Goal: Transaction & Acquisition: Purchase product/service

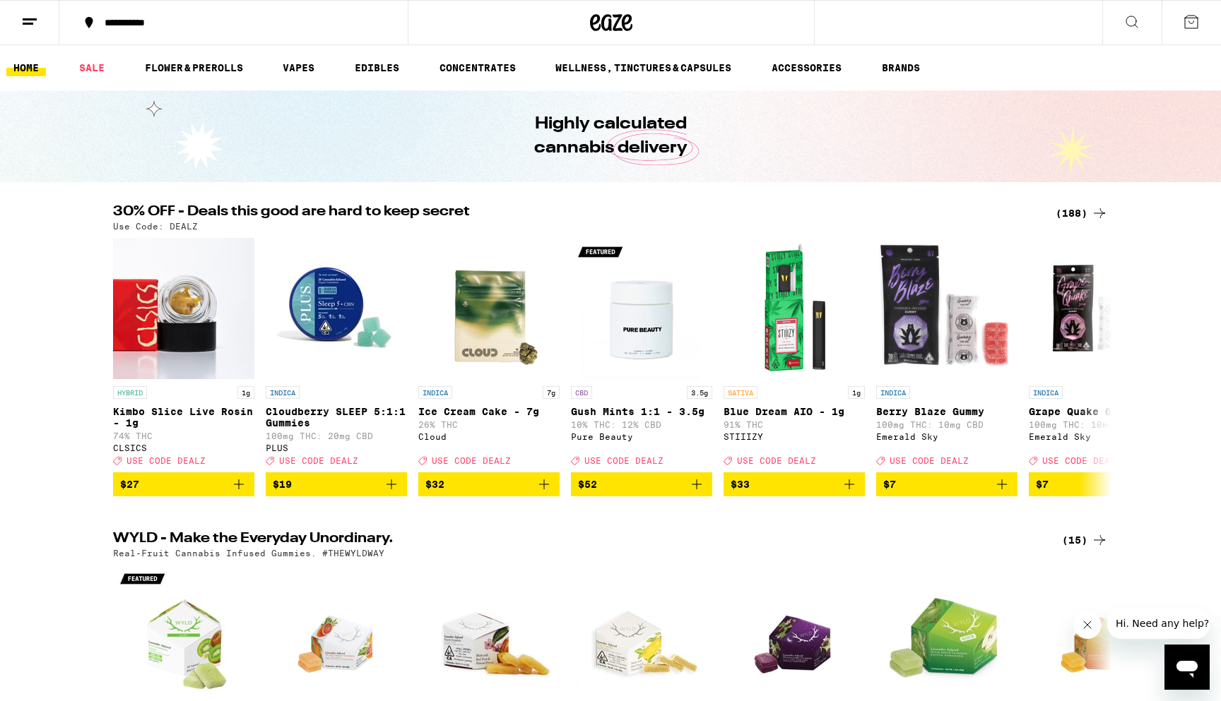
click at [69, 446] on div "30% OFF - Deals this good are hard to keep secret (188) Use Code: DEALZ HYBRID …" at bounding box center [610, 351] width 1221 height 292
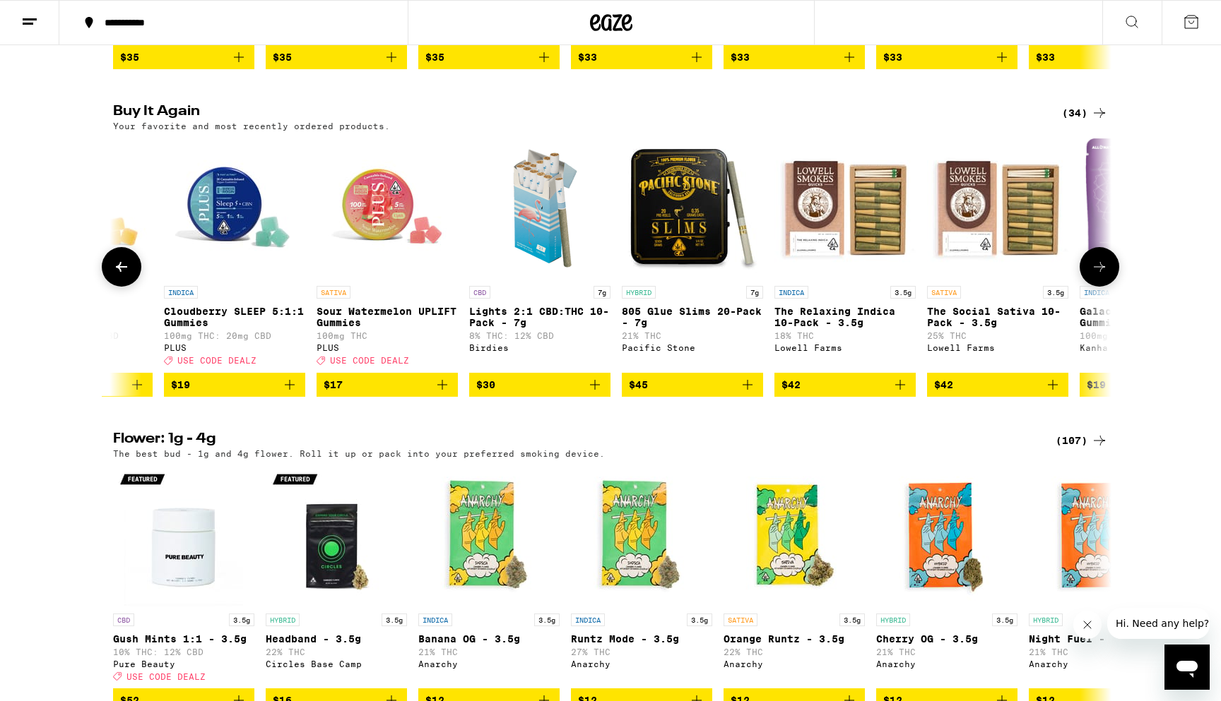
scroll to position [0, 413]
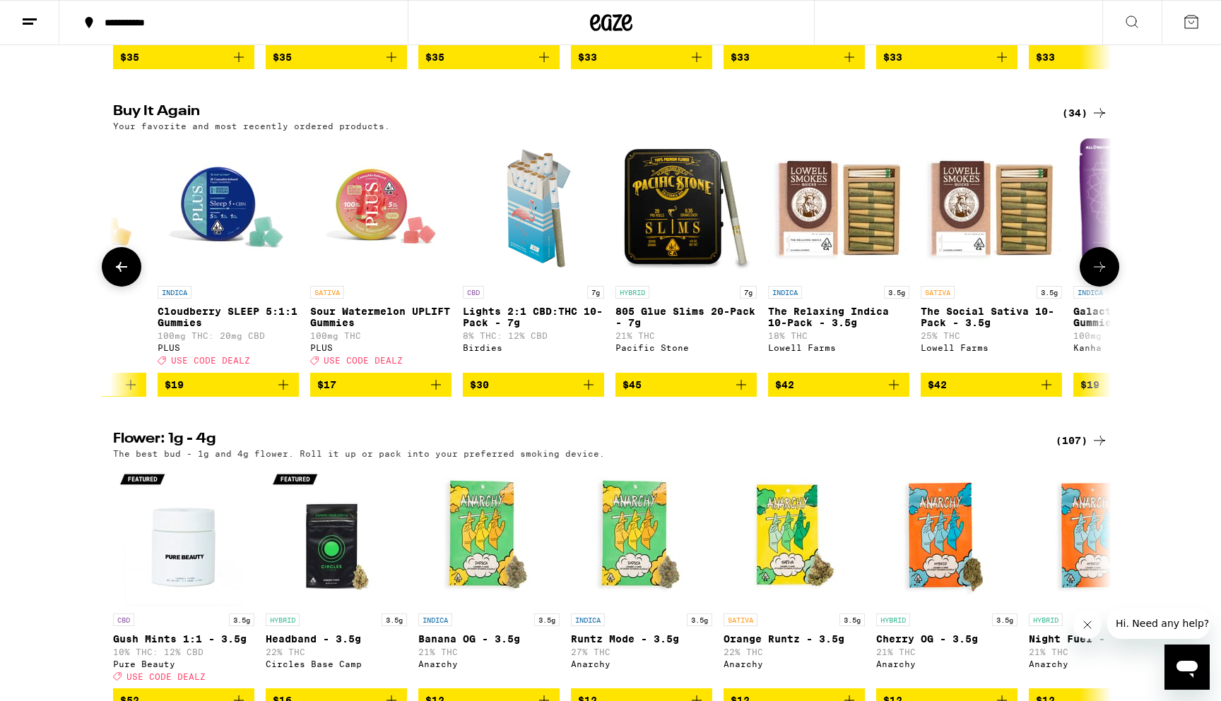
click at [834, 393] on span "$42" at bounding box center [838, 384] width 127 height 17
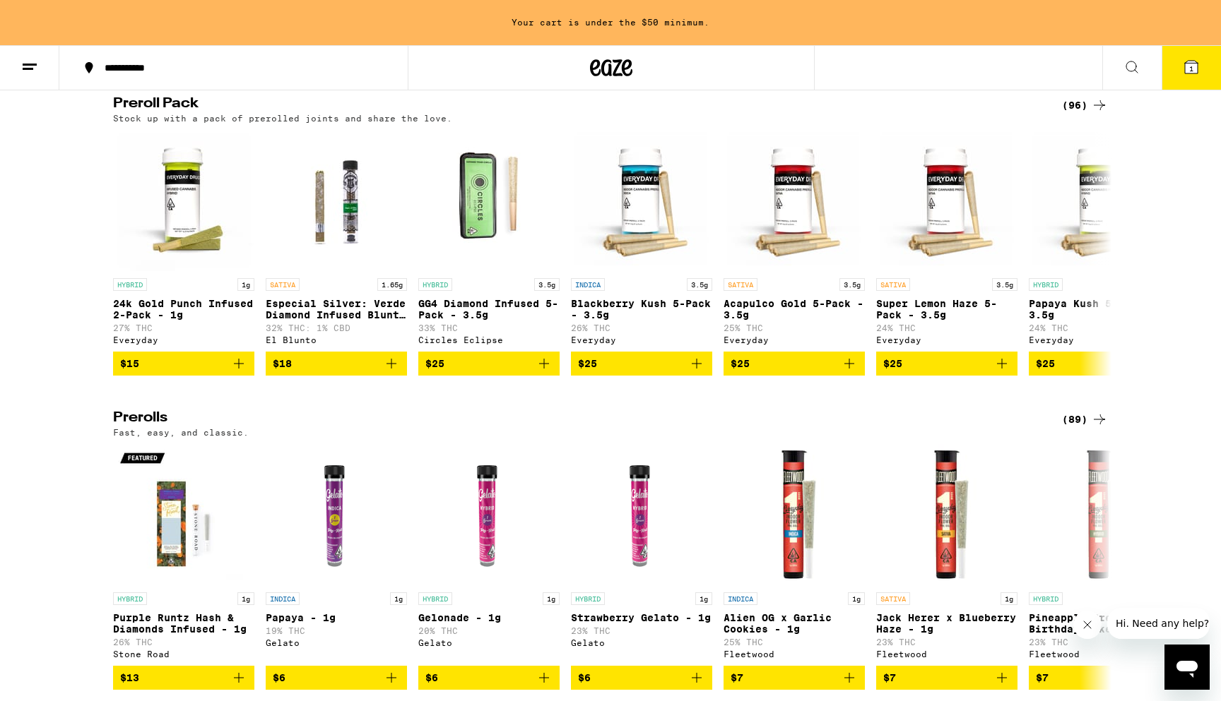
scroll to position [4074, 0]
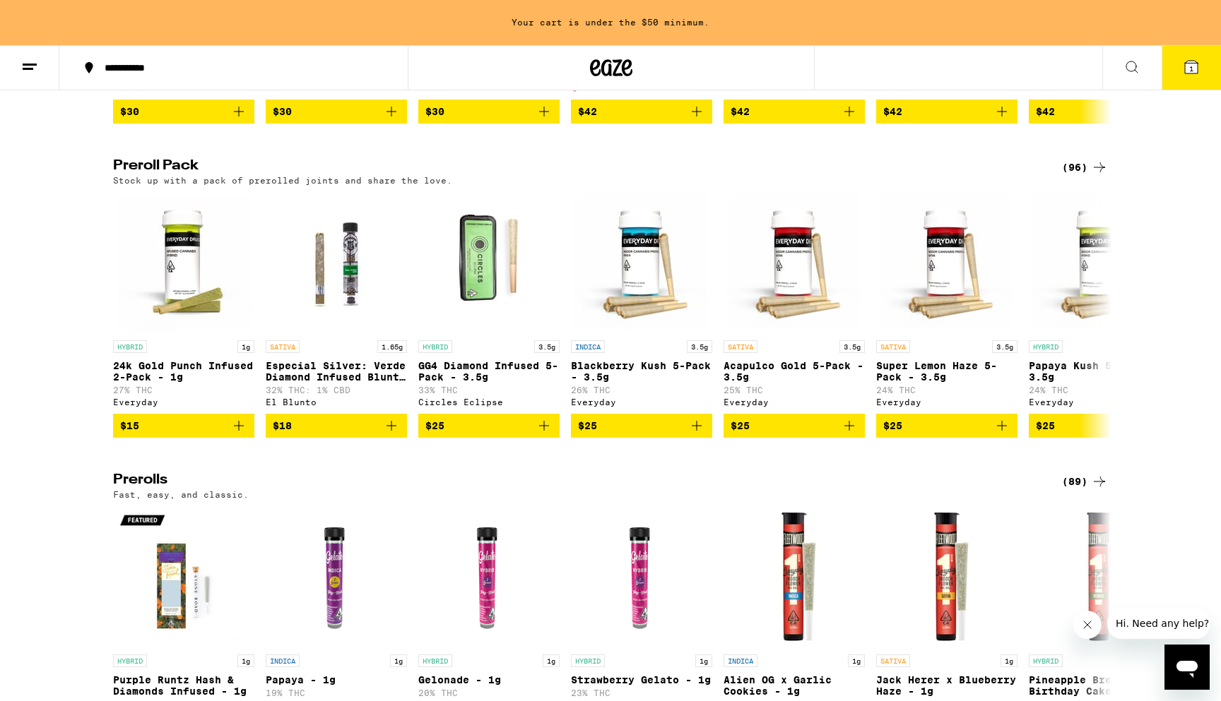
click at [1084, 176] on div "(96)" at bounding box center [1085, 167] width 46 height 17
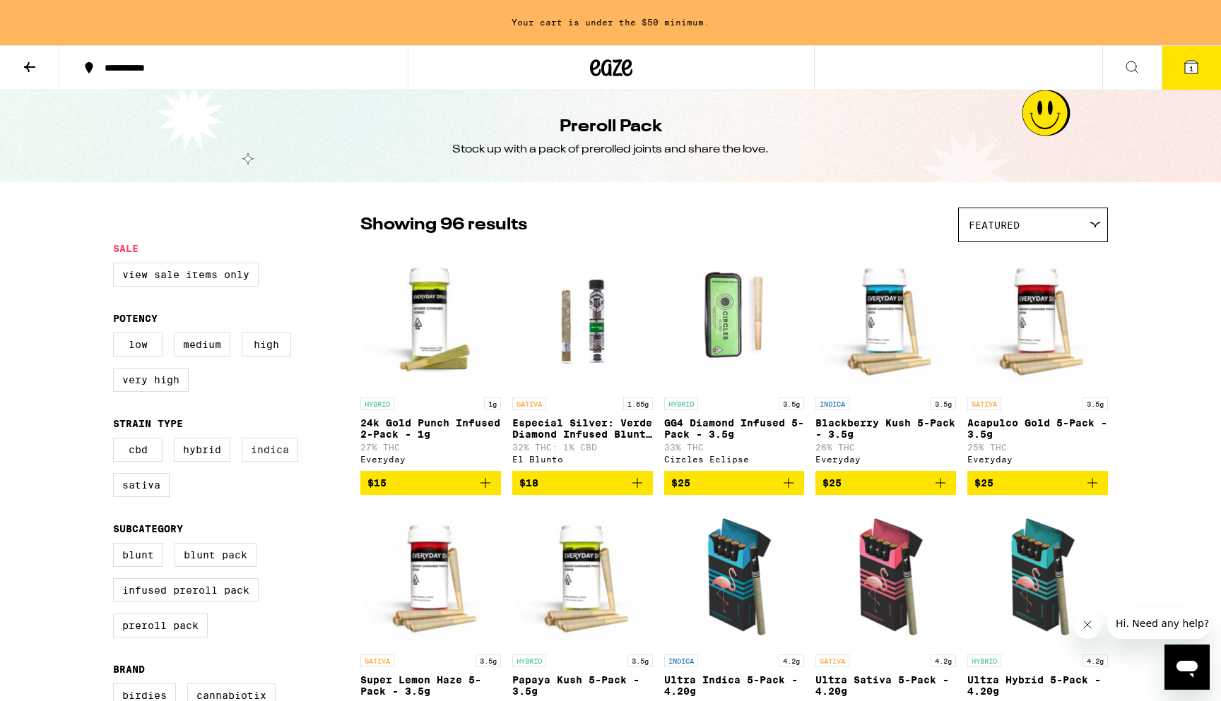
click at [276, 462] on label "Indica" at bounding box center [270, 450] width 57 height 24
click at [117, 441] on input "Indica" at bounding box center [116, 440] width 1 height 1
checkbox input "true"
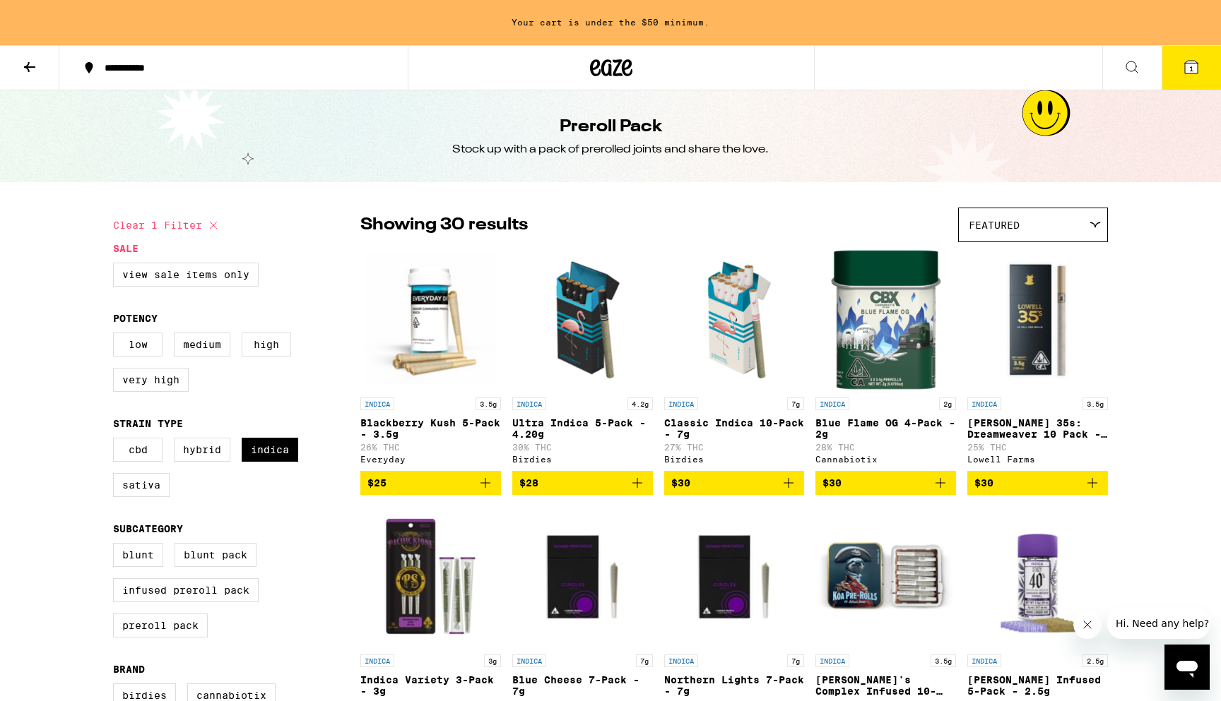
click at [461, 350] on img "Open page for Blackberry Kush 5-Pack - 3.5g from Everyday" at bounding box center [430, 319] width 141 height 141
click at [432, 492] on span "$25" at bounding box center [430, 483] width 126 height 17
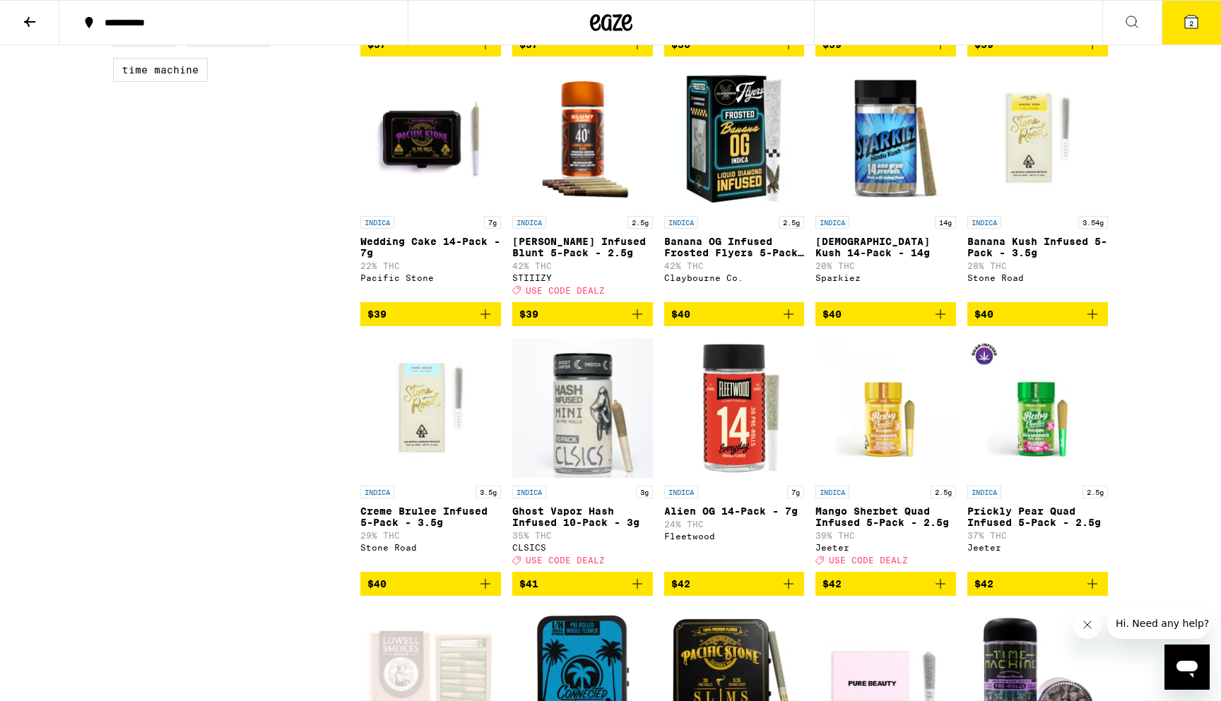
scroll to position [930, 0]
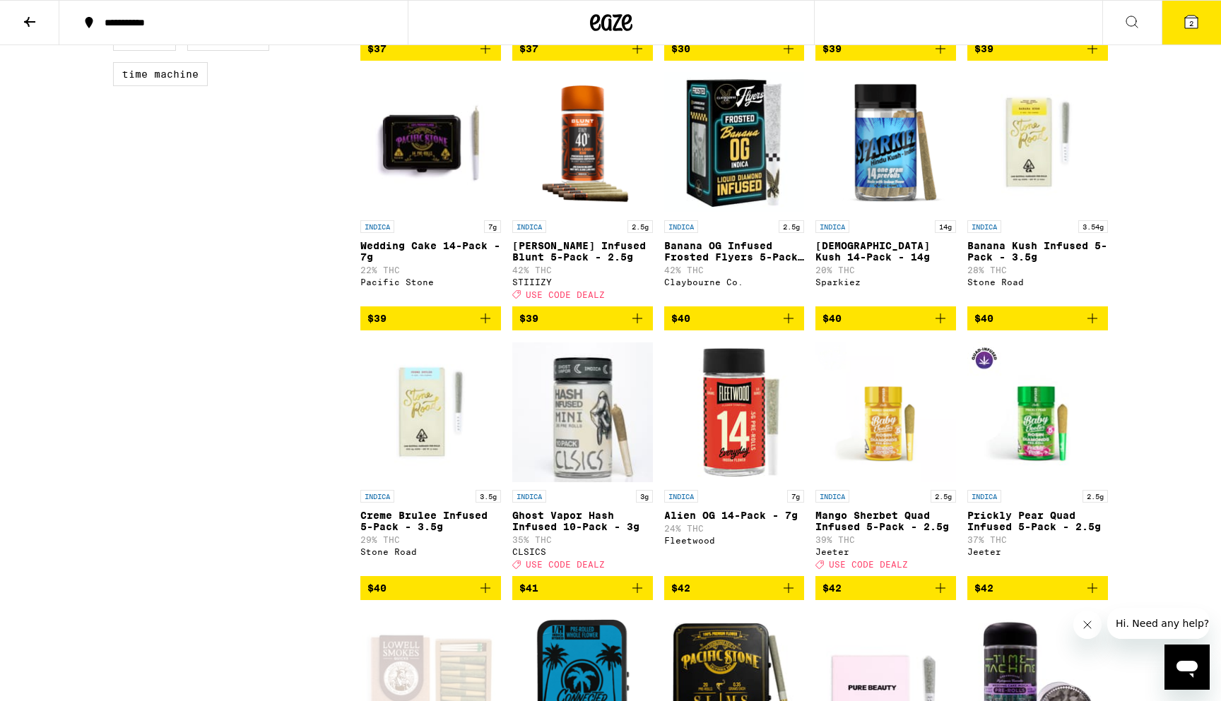
click at [588, 185] on img "Open page for King Louis XIII Infused Blunt 5-Pack - 2.5g from STIIIZY" at bounding box center [582, 142] width 141 height 141
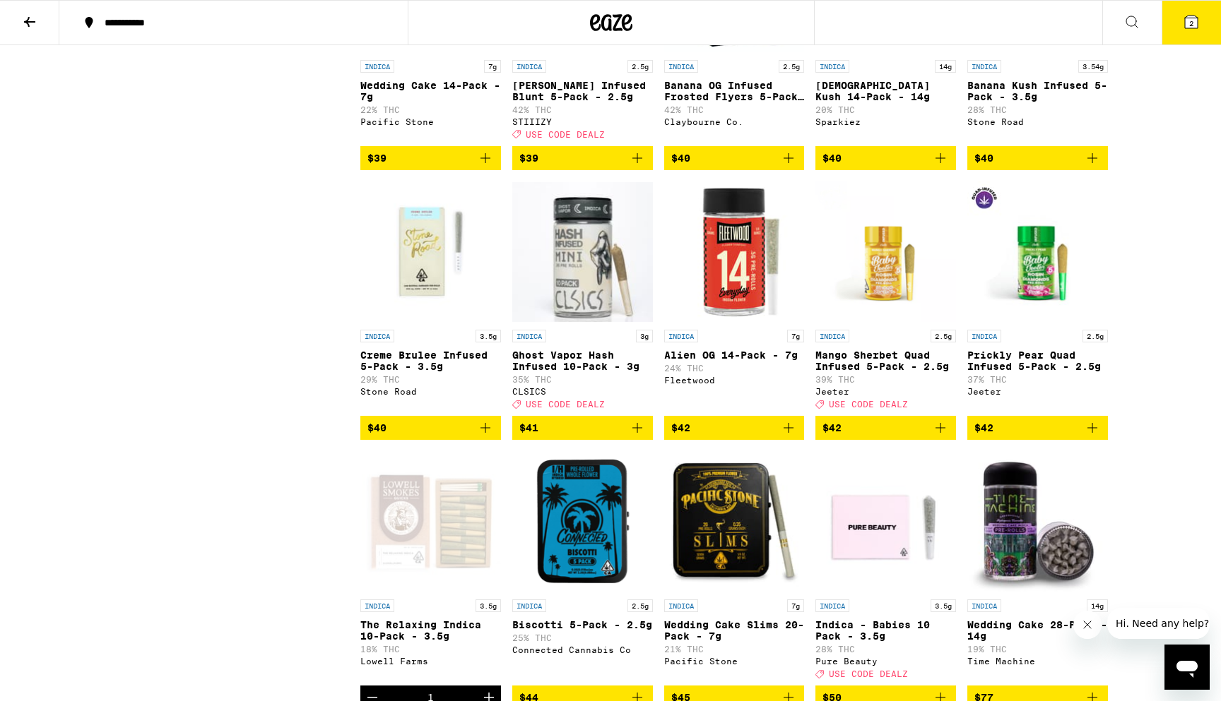
scroll to position [1093, 0]
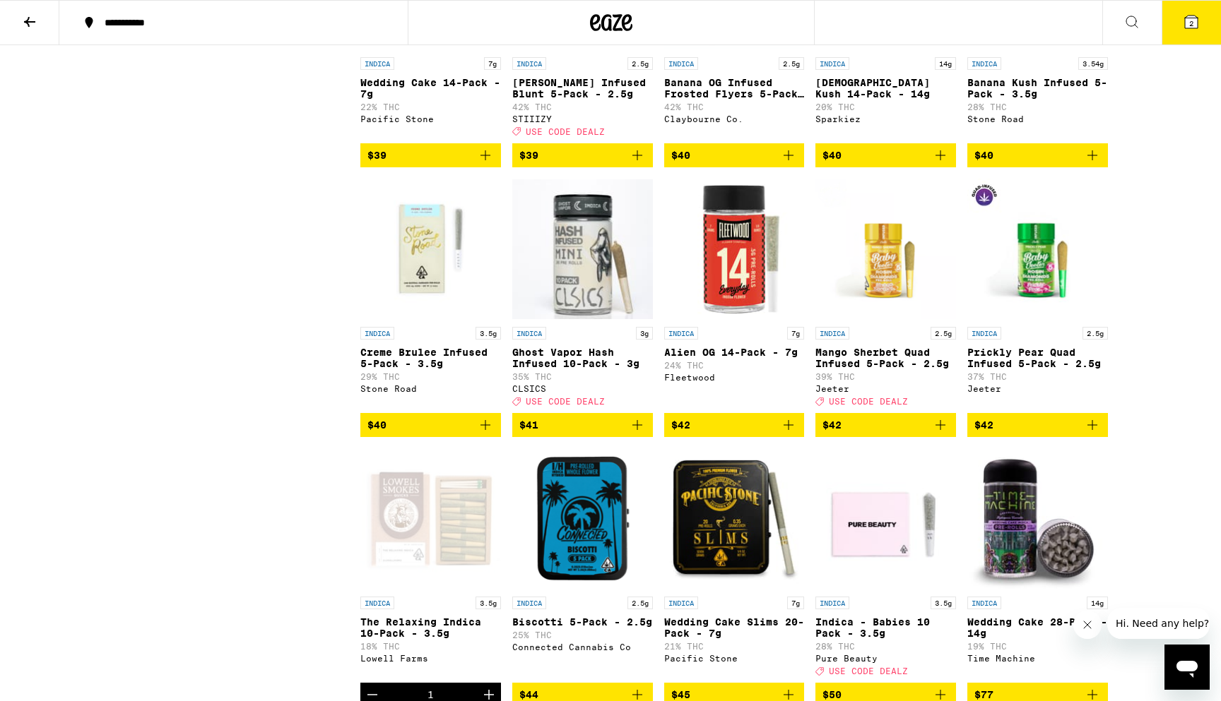
click at [440, 299] on img "Open page for Creme Brulee Infused 5-Pack - 3.5g from Stone Road" at bounding box center [430, 249] width 141 height 141
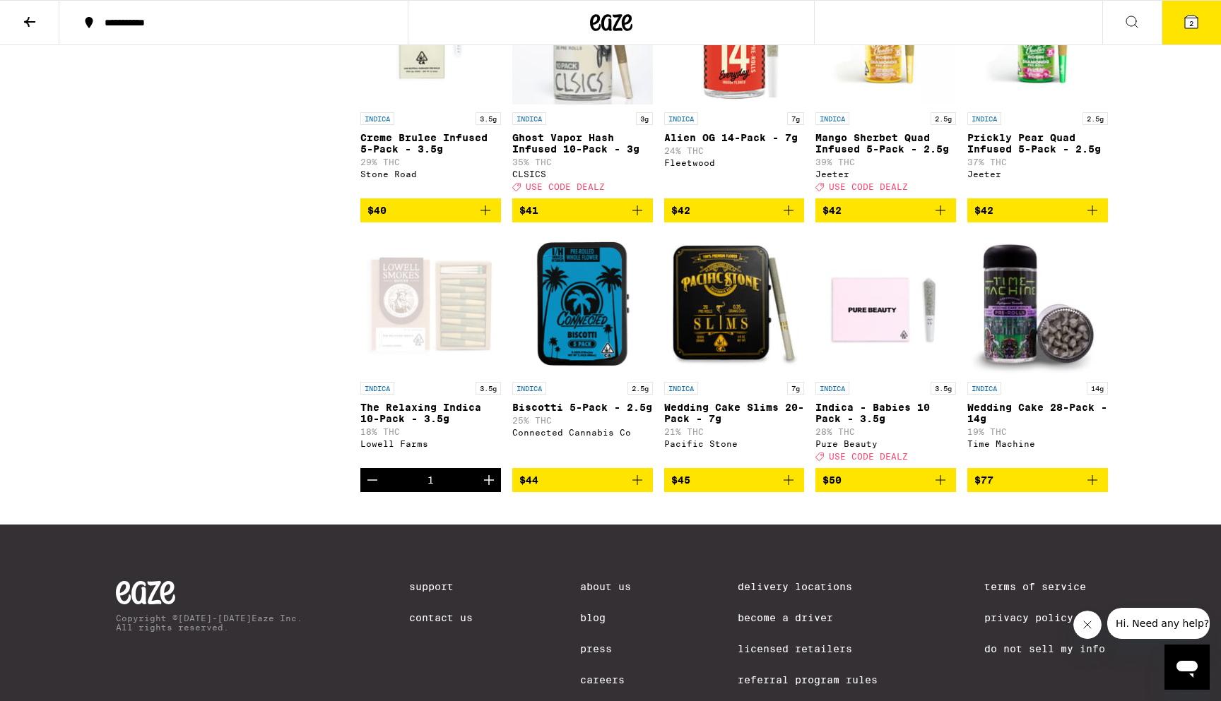
scroll to position [1308, 0]
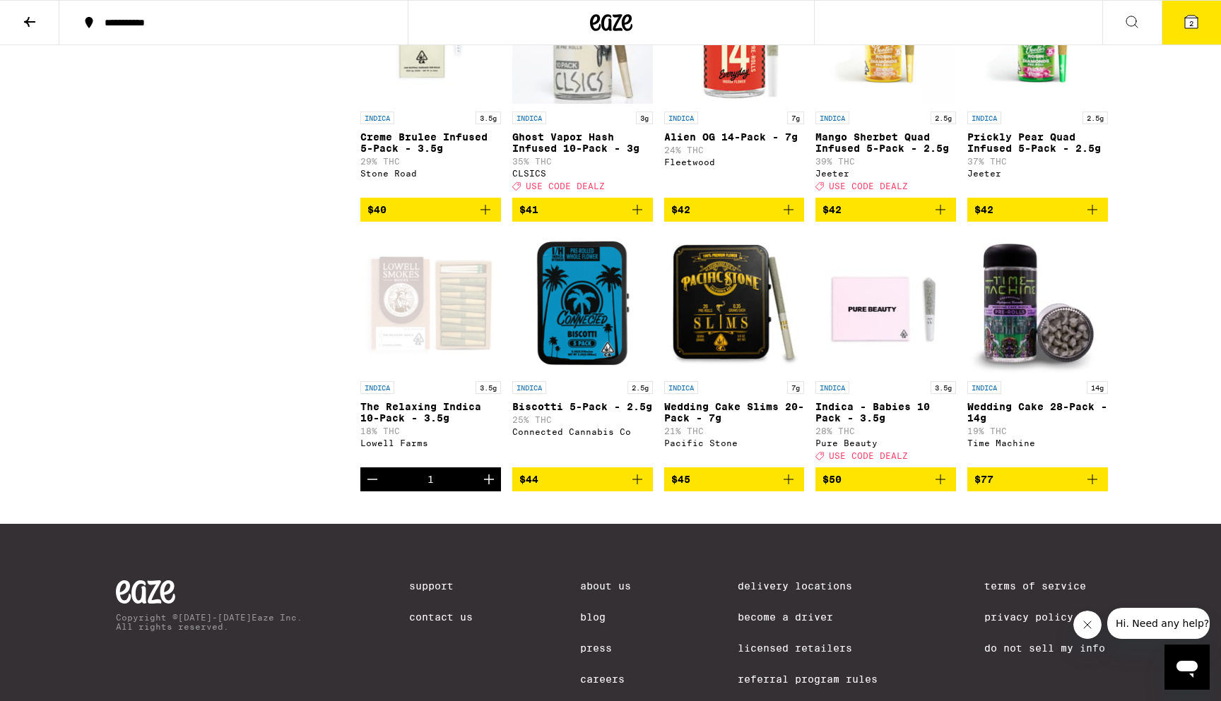
click at [736, 371] on img "Open page for Wedding Cake Slims 20-Pack - 7g from Pacific Stone" at bounding box center [734, 303] width 141 height 141
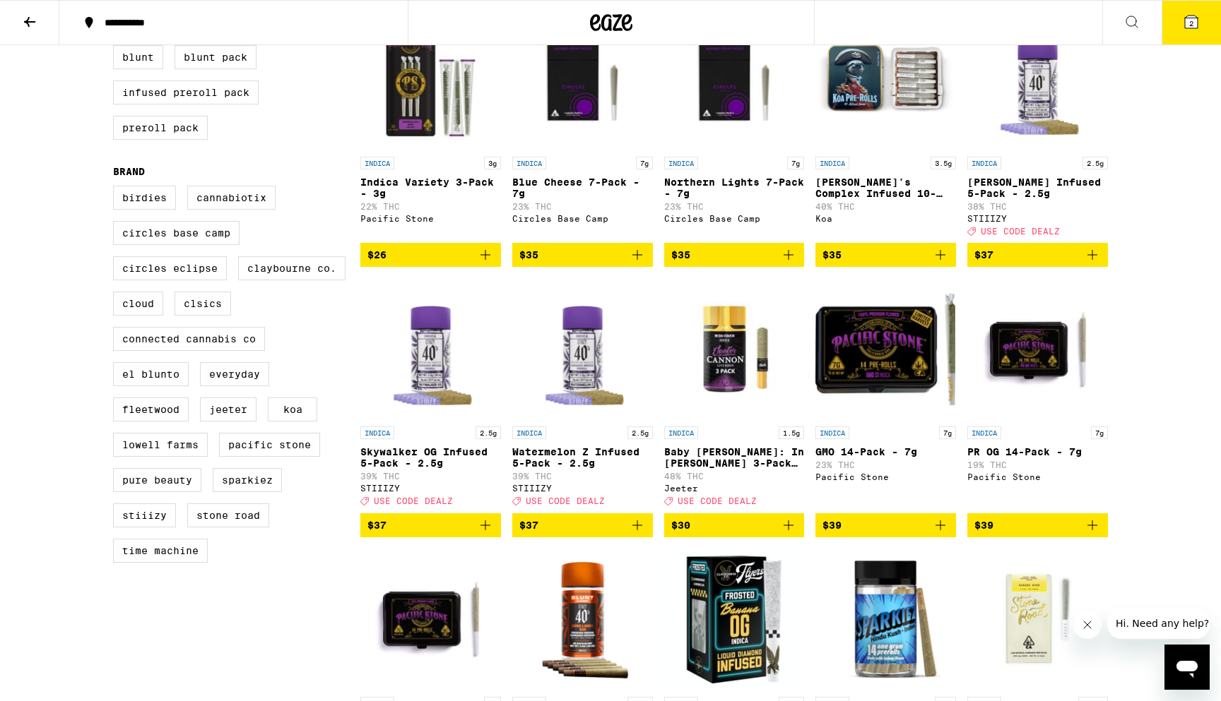
scroll to position [451, 0]
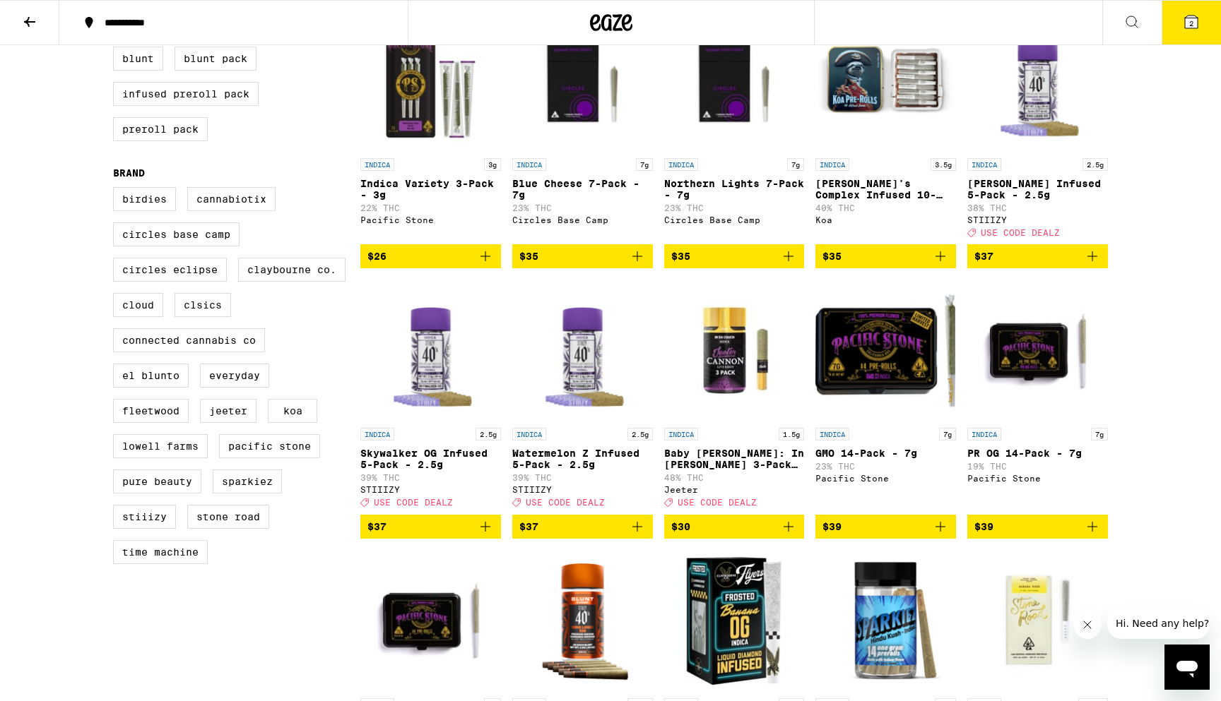
click at [440, 179] on div "INDICA 3g Indica Variety 3-Pack - 3g 22% THC Pacific Stone" at bounding box center [430, 197] width 141 height 79
click at [894, 360] on img "Open page for GMO 14-Pack - 7g from Pacific Stone" at bounding box center [885, 350] width 141 height 141
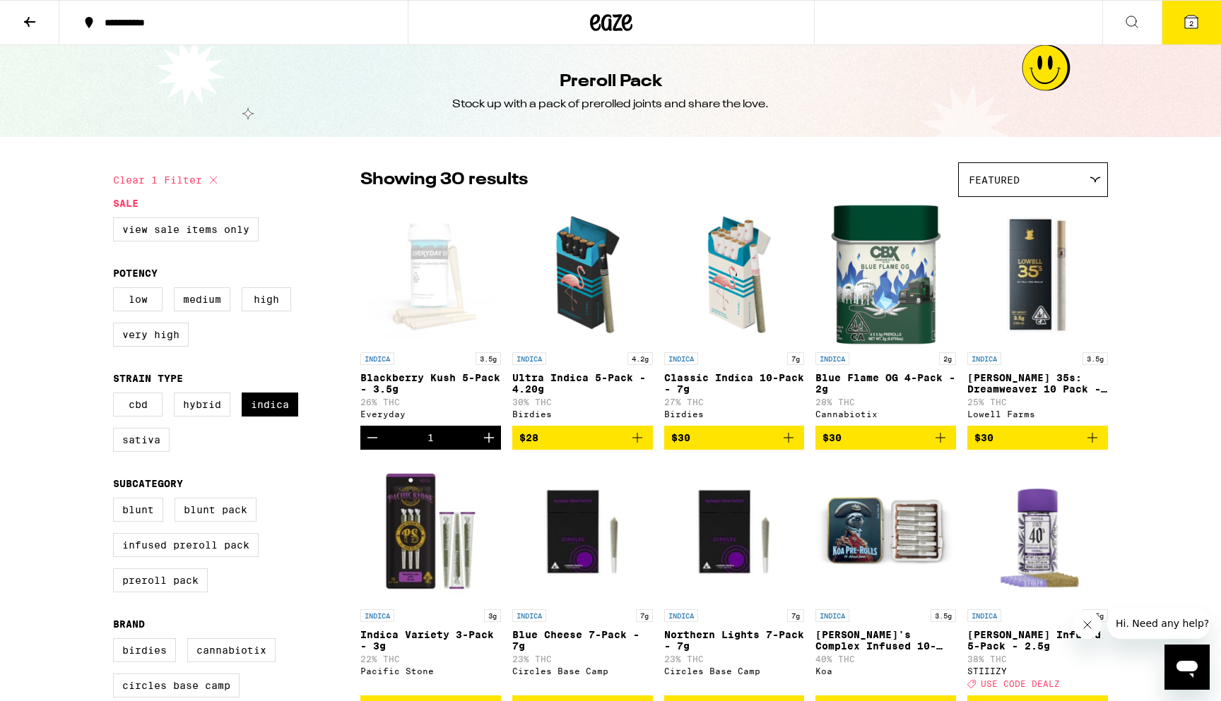
click at [48, 31] on button at bounding box center [29, 23] width 59 height 44
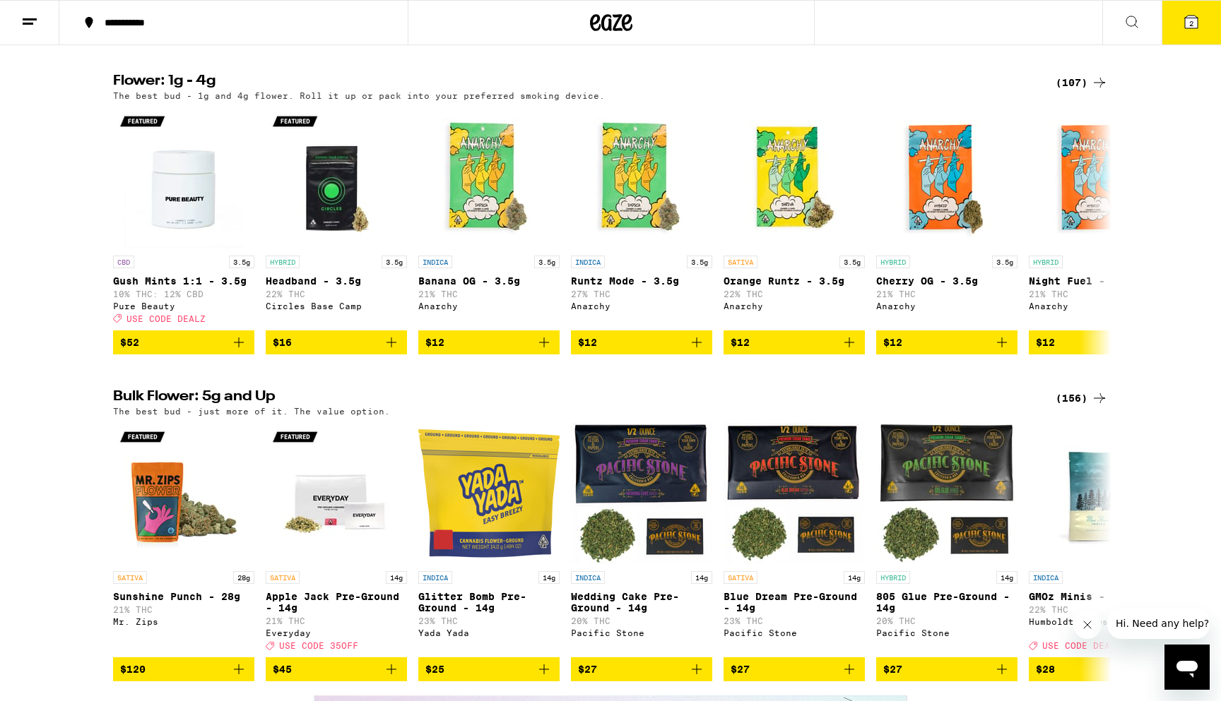
scroll to position [1731, 0]
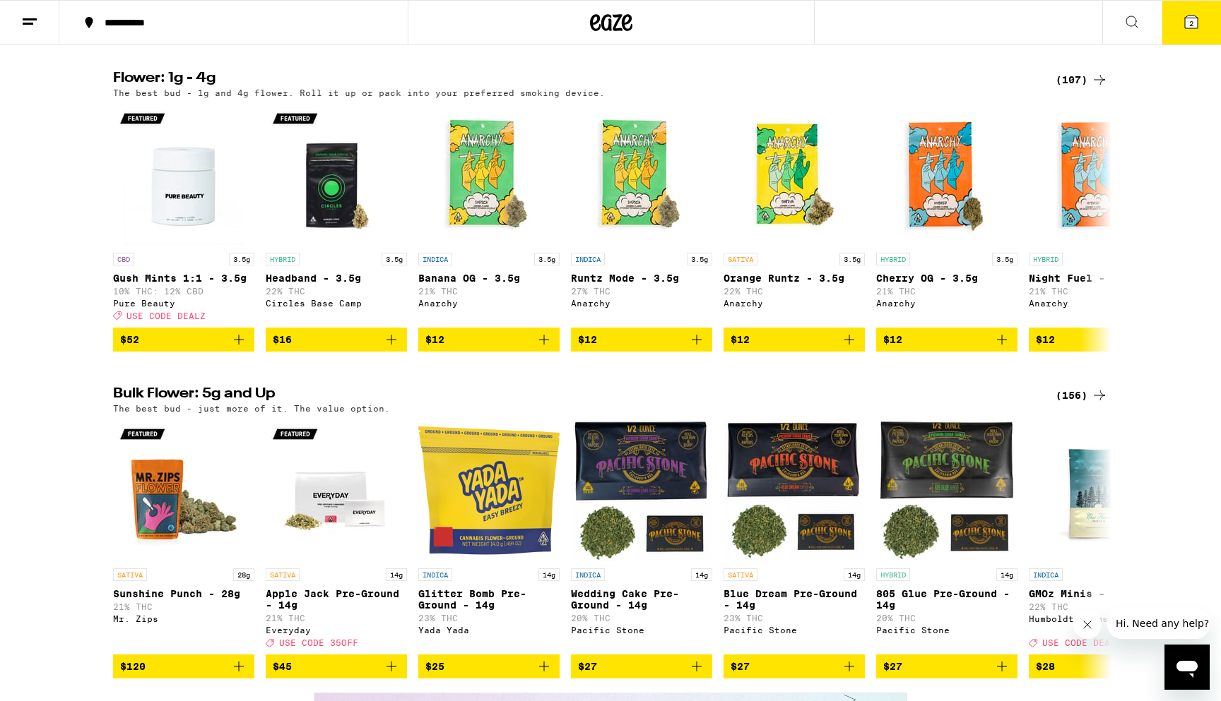
click at [1088, 88] on div "(107)" at bounding box center [1081, 79] width 52 height 17
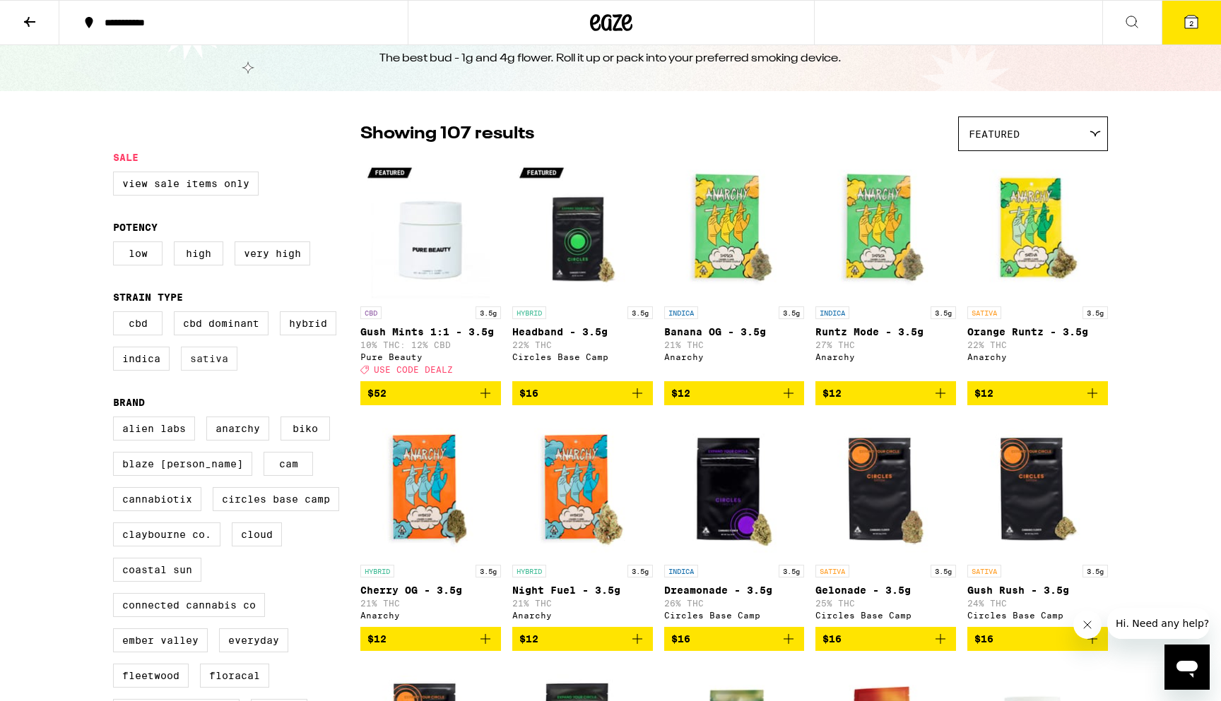
scroll to position [70, 0]
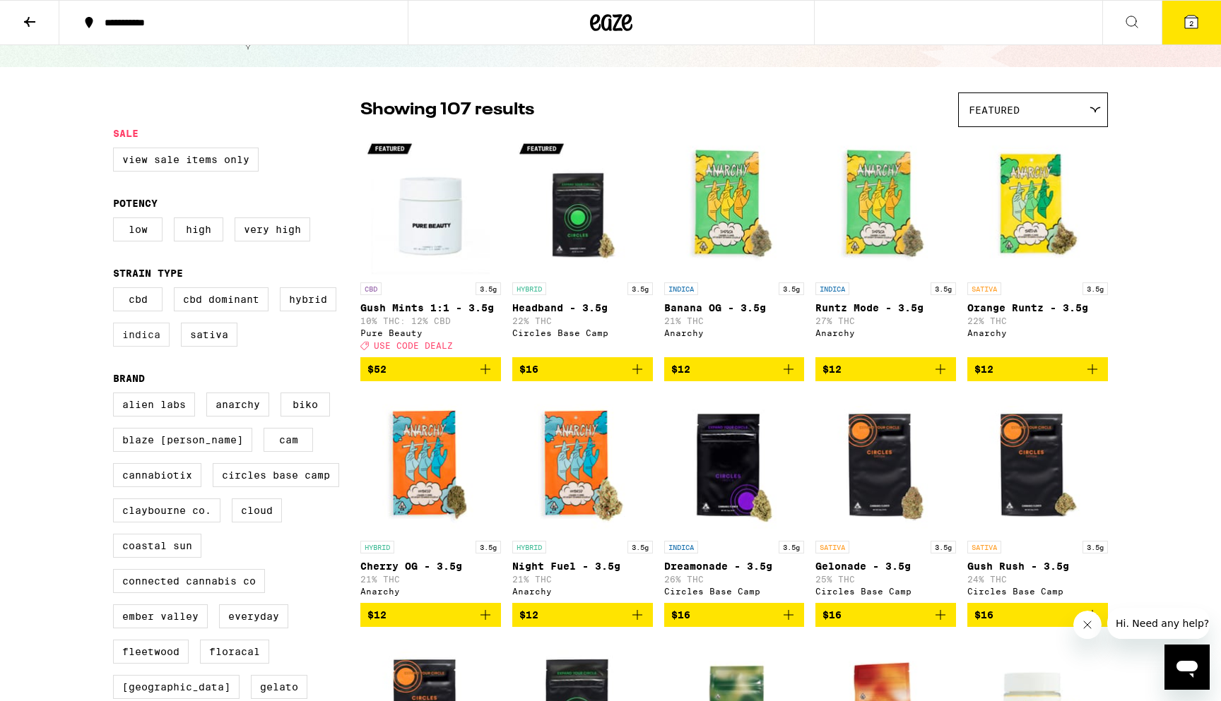
click at [148, 347] on label "Indica" at bounding box center [141, 335] width 57 height 24
click at [117, 290] on input "Indica" at bounding box center [116, 290] width 1 height 1
checkbox input "true"
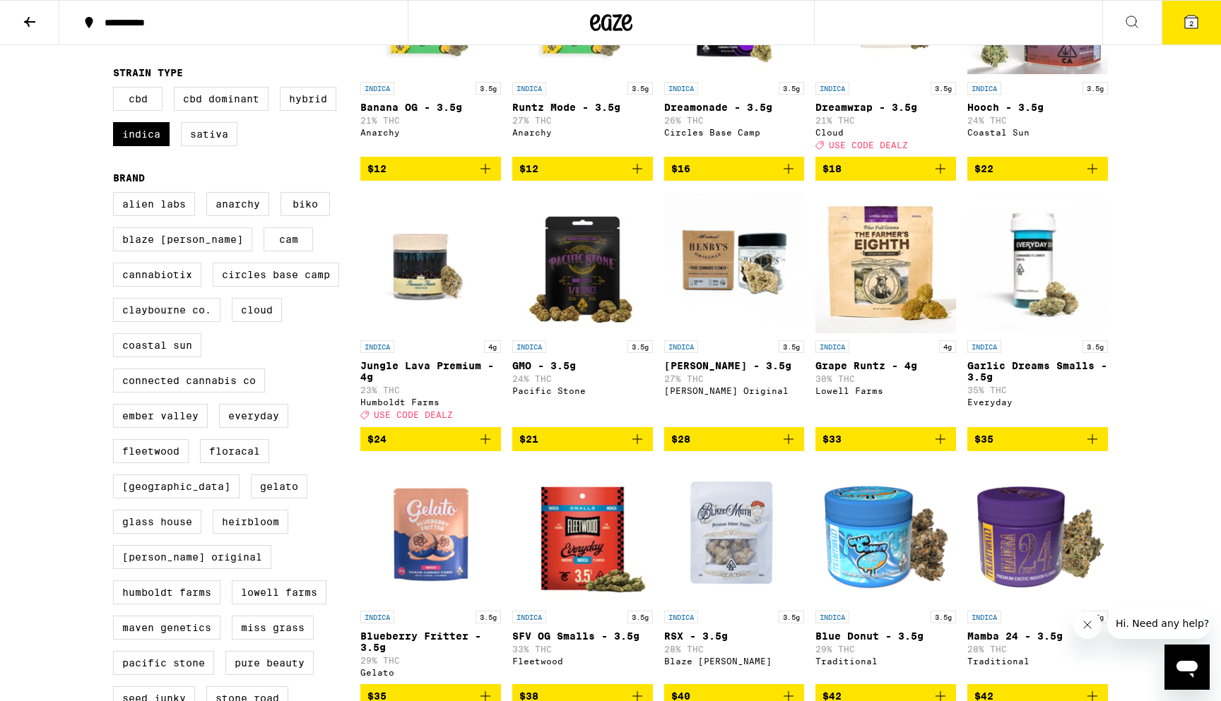
scroll to position [272, 0]
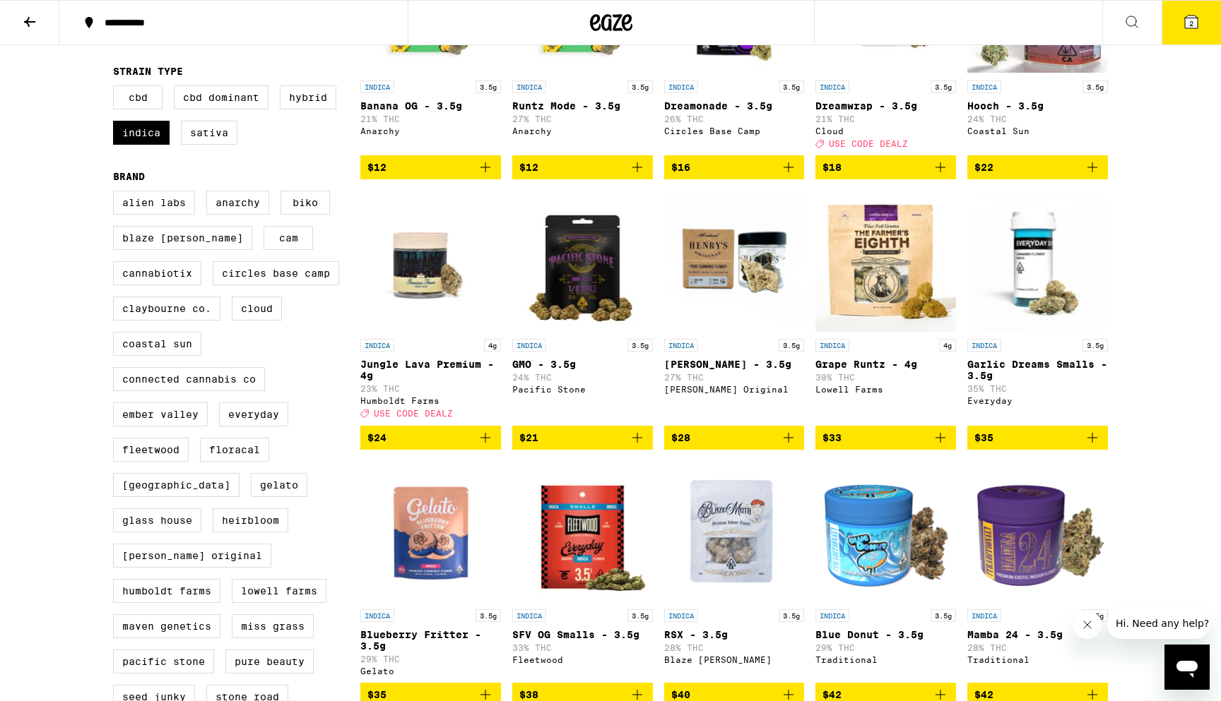
click at [407, 278] on img "Open page for Jungle Lava Premium - 4g from Humboldt Farms" at bounding box center [430, 261] width 141 height 141
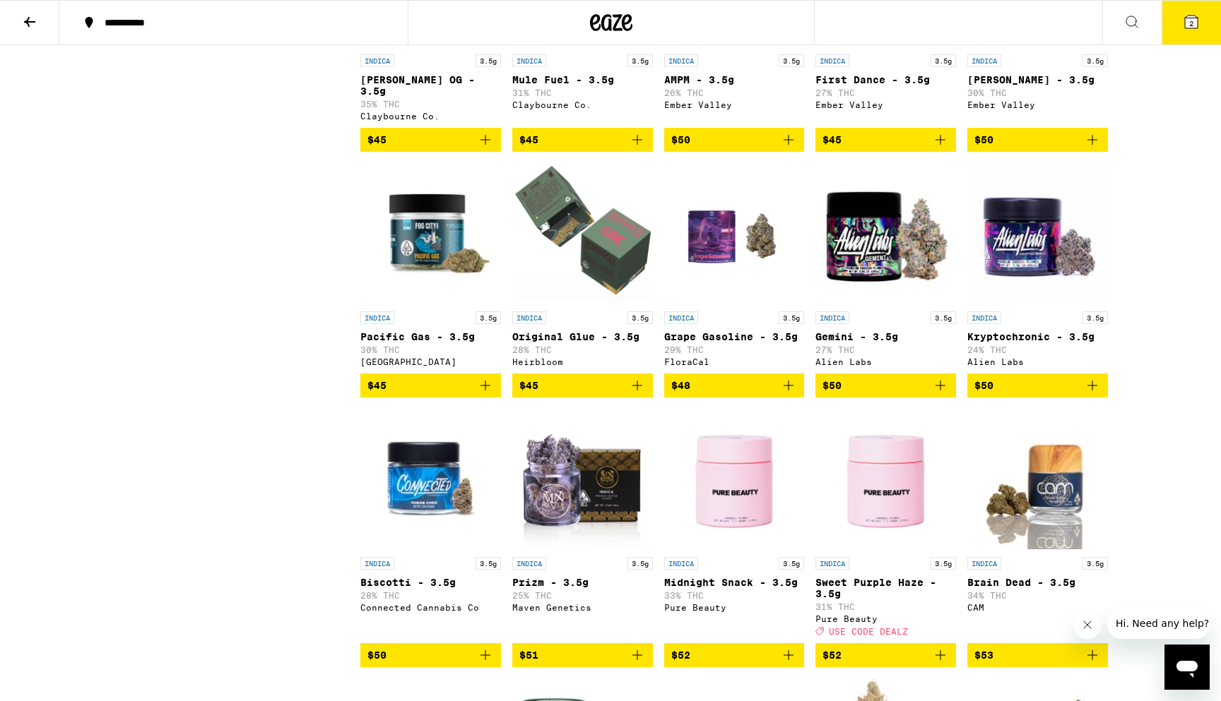
scroll to position [1086, 0]
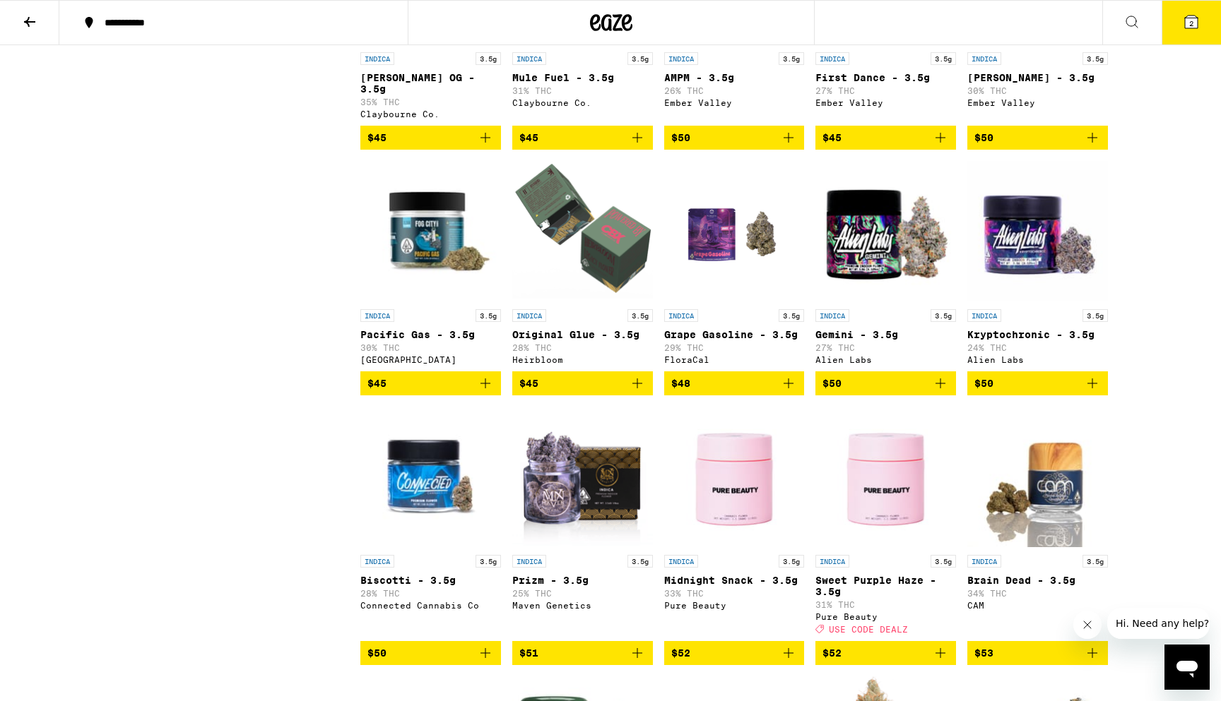
click at [1031, 273] on img "Open page for Kryptochronic - 3.5g from Alien Labs" at bounding box center [1037, 231] width 141 height 141
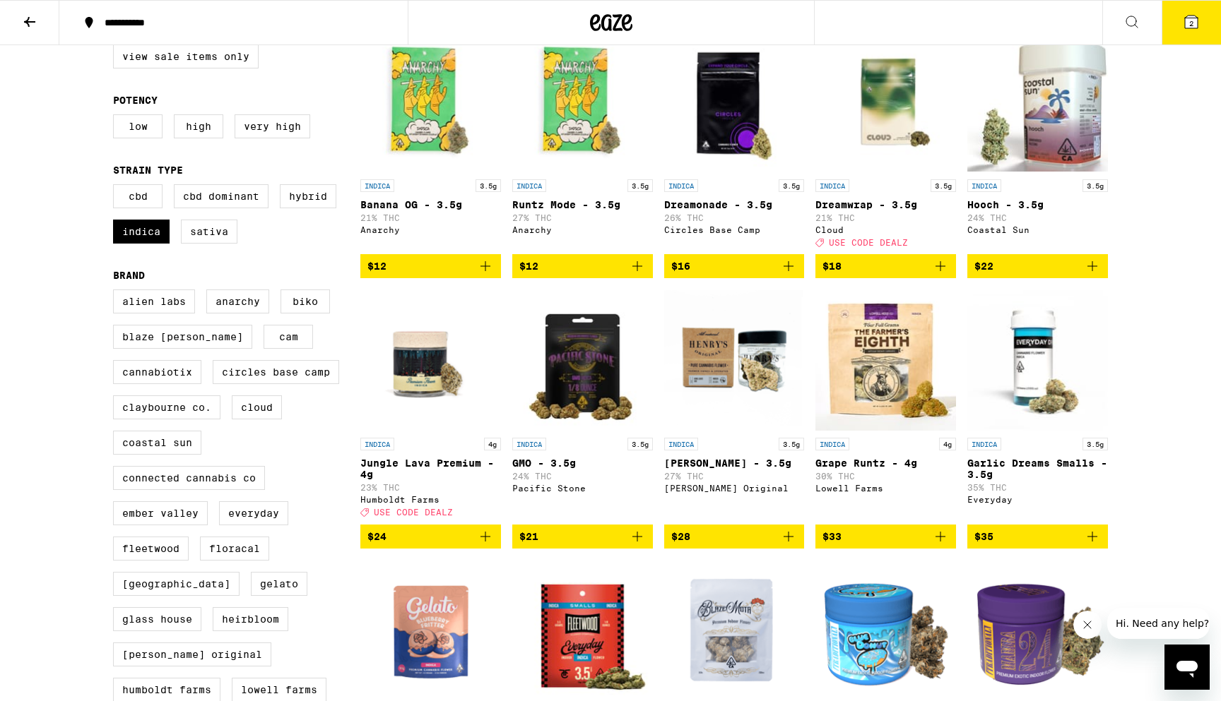
scroll to position [170, 0]
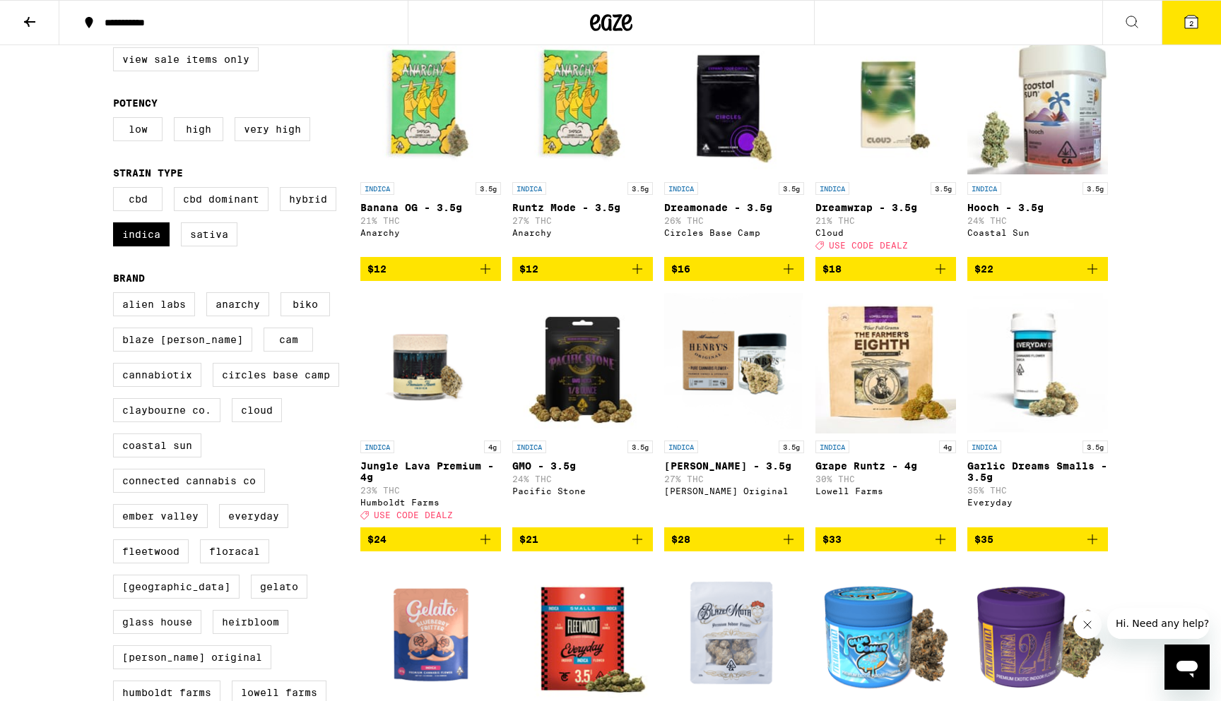
click at [442, 401] on img "Open page for Jungle Lava Premium - 4g from Humboldt Farms" at bounding box center [430, 362] width 141 height 141
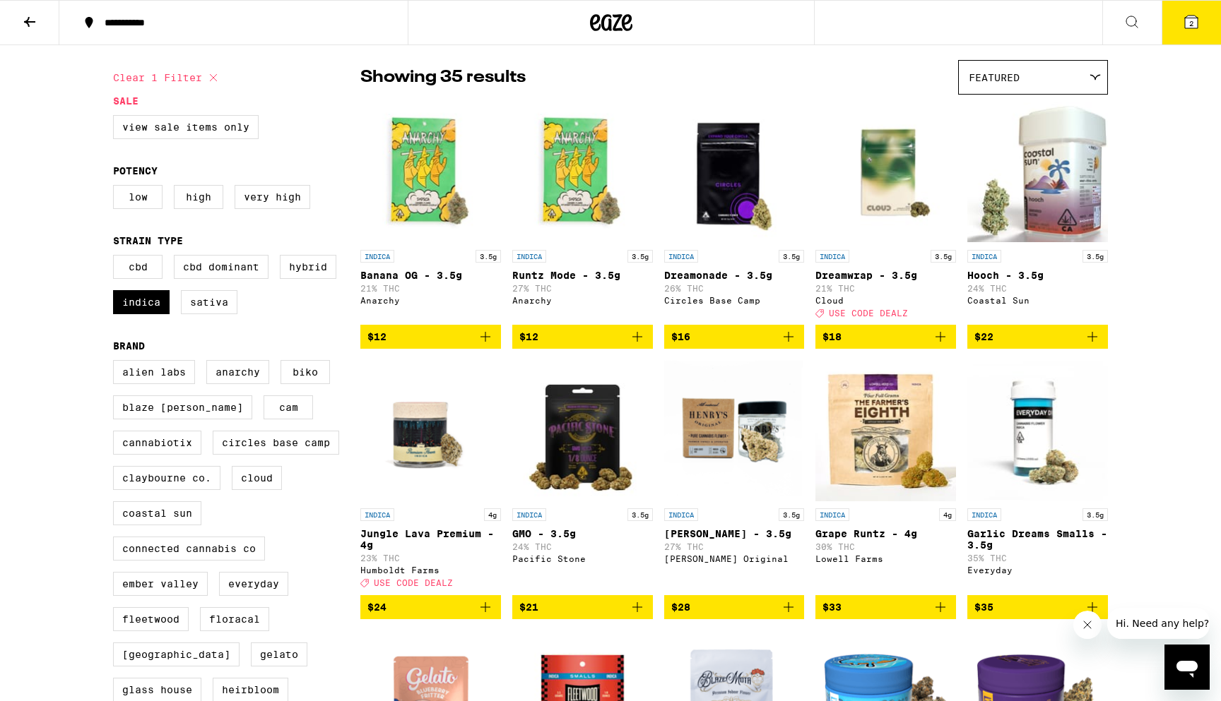
scroll to position [124, 0]
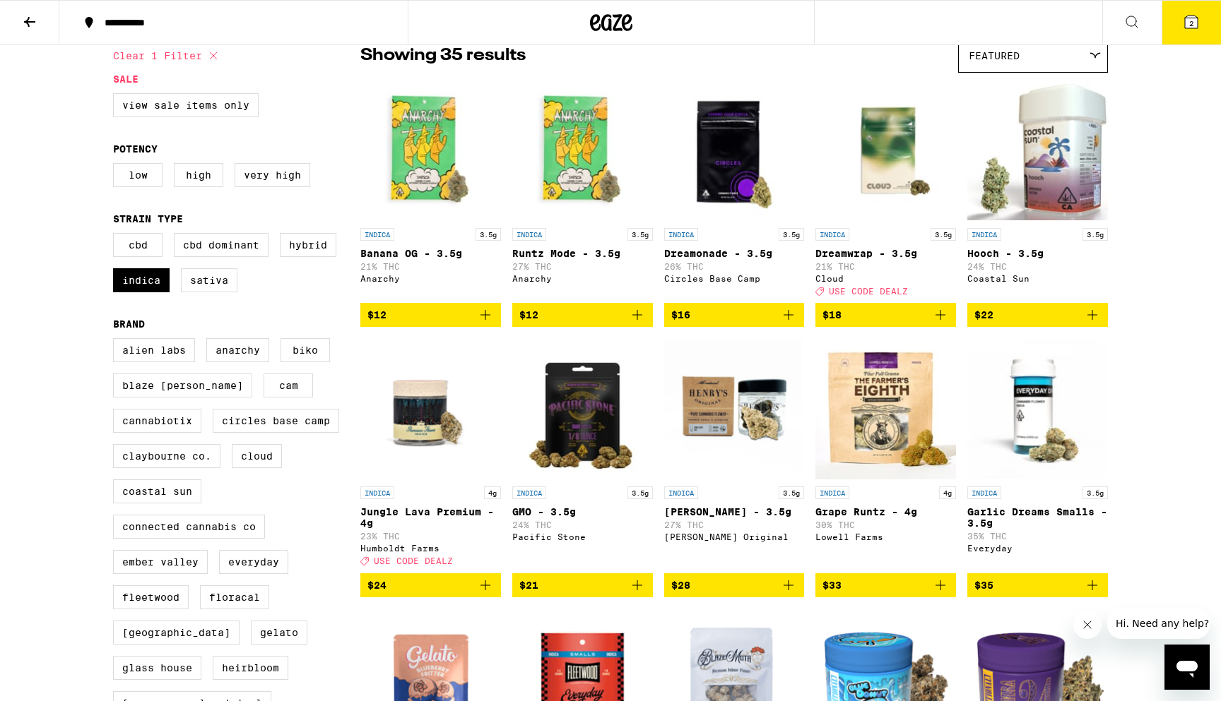
click at [437, 553] on div "Humboldt Farms" at bounding box center [430, 548] width 141 height 9
click at [773, 429] on img "Open page for King Louis XIII - 3.5g from Henry's Original" at bounding box center [734, 408] width 141 height 141
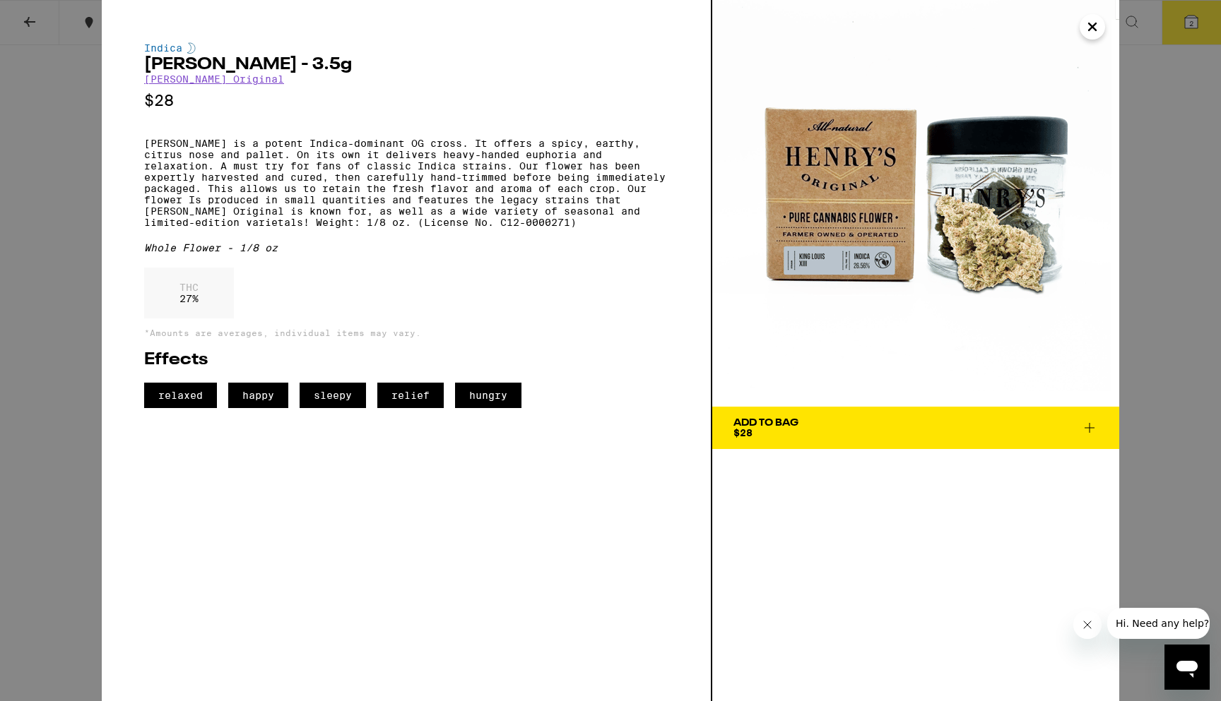
click at [944, 422] on span "Add To Bag $28" at bounding box center [915, 428] width 364 height 20
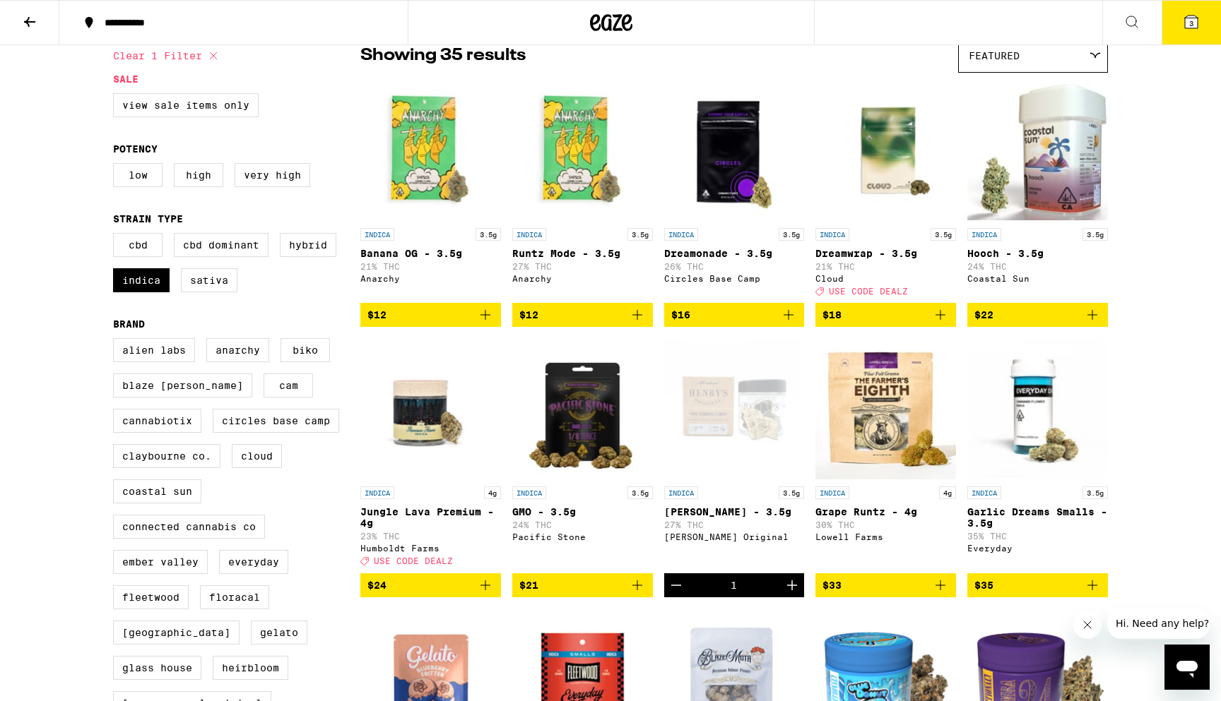
click at [1191, 19] on span "3" at bounding box center [1191, 23] width 4 height 8
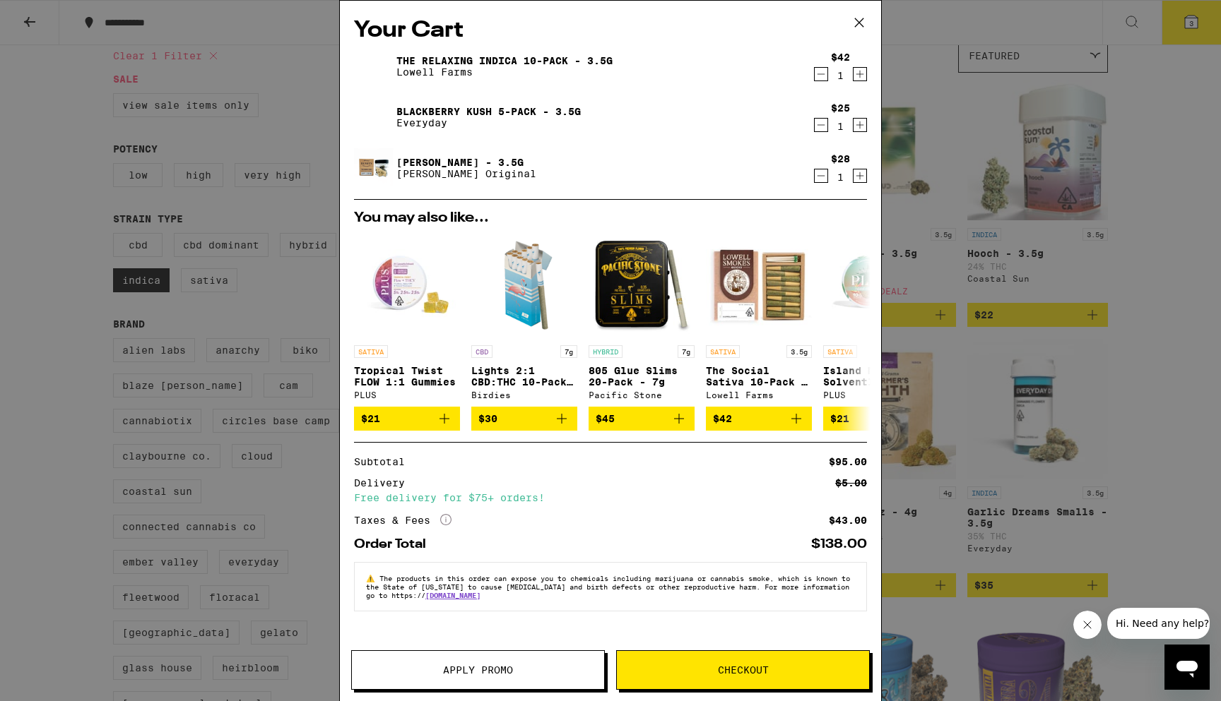
click at [739, 682] on button "Checkout" at bounding box center [743, 671] width 254 height 40
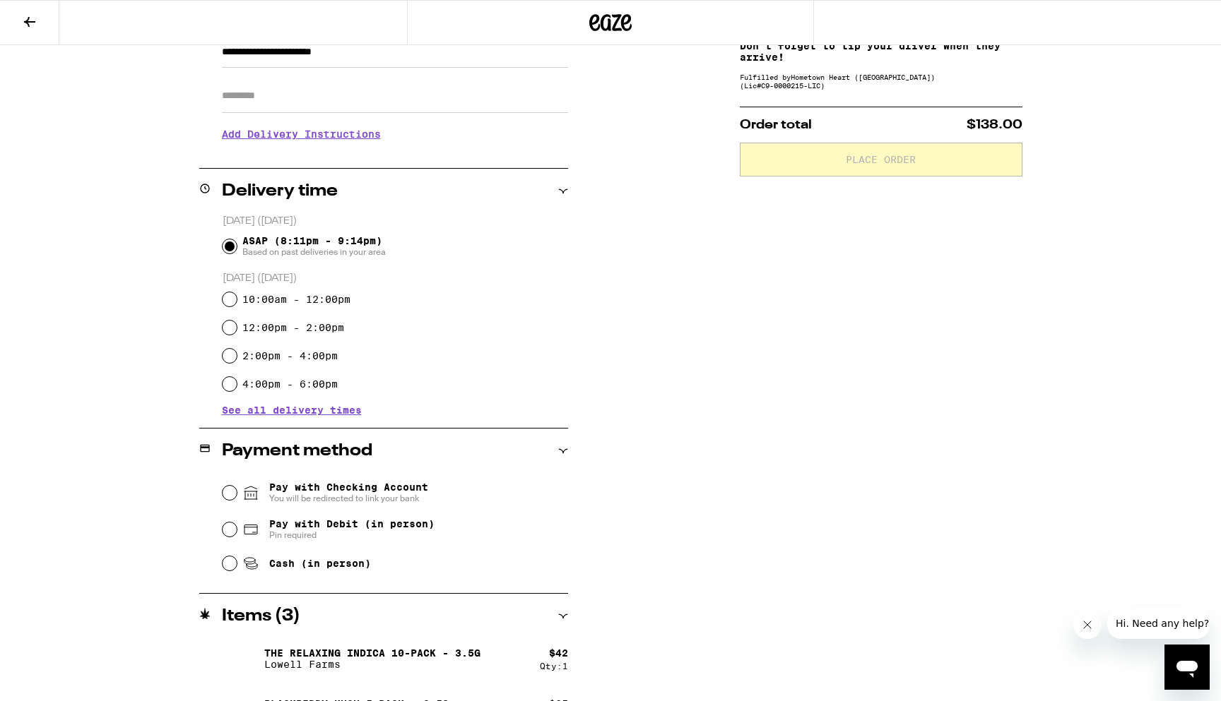
scroll to position [226, 0]
click at [230, 249] on input "ASAP (8:11pm - 9:14pm) Based on past deliveries in your area" at bounding box center [229, 245] width 14 height 14
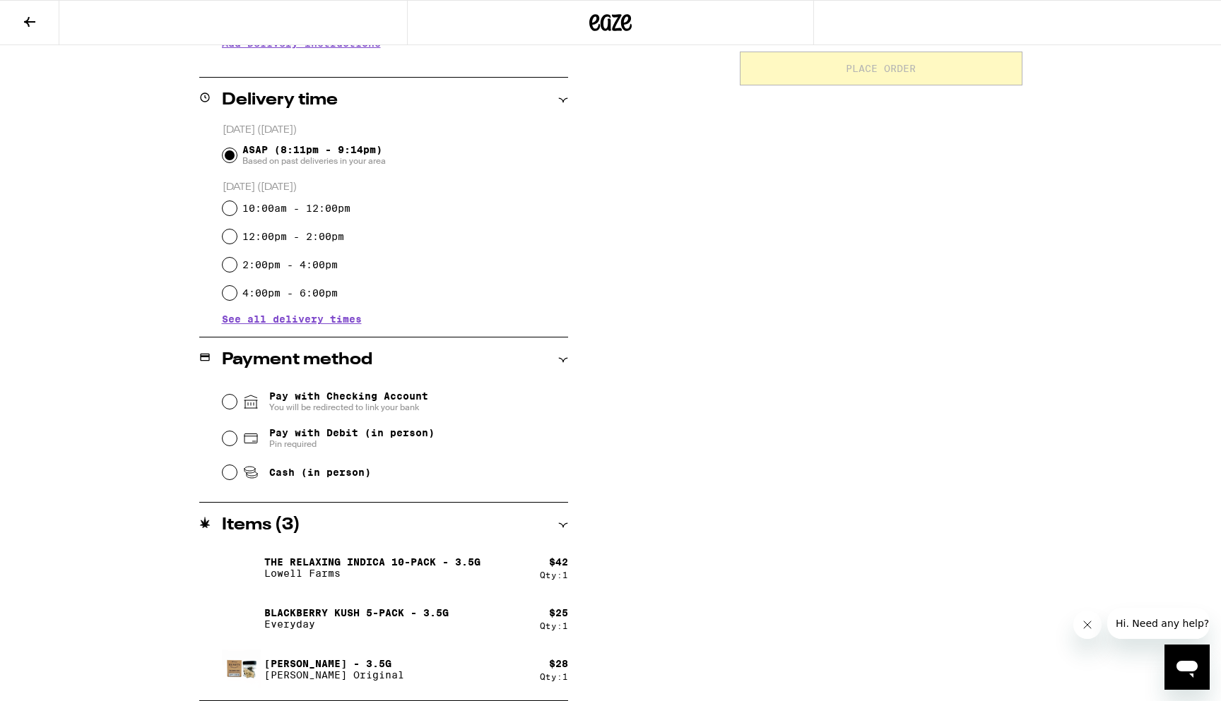
scroll to position [316, 0]
click at [225, 432] on div "Pay with Debit (in person) Pin required" at bounding box center [394, 438] width 345 height 37
click at [230, 439] on input "Pay with Debit (in person) Pin required" at bounding box center [229, 439] width 14 height 14
radio input "true"
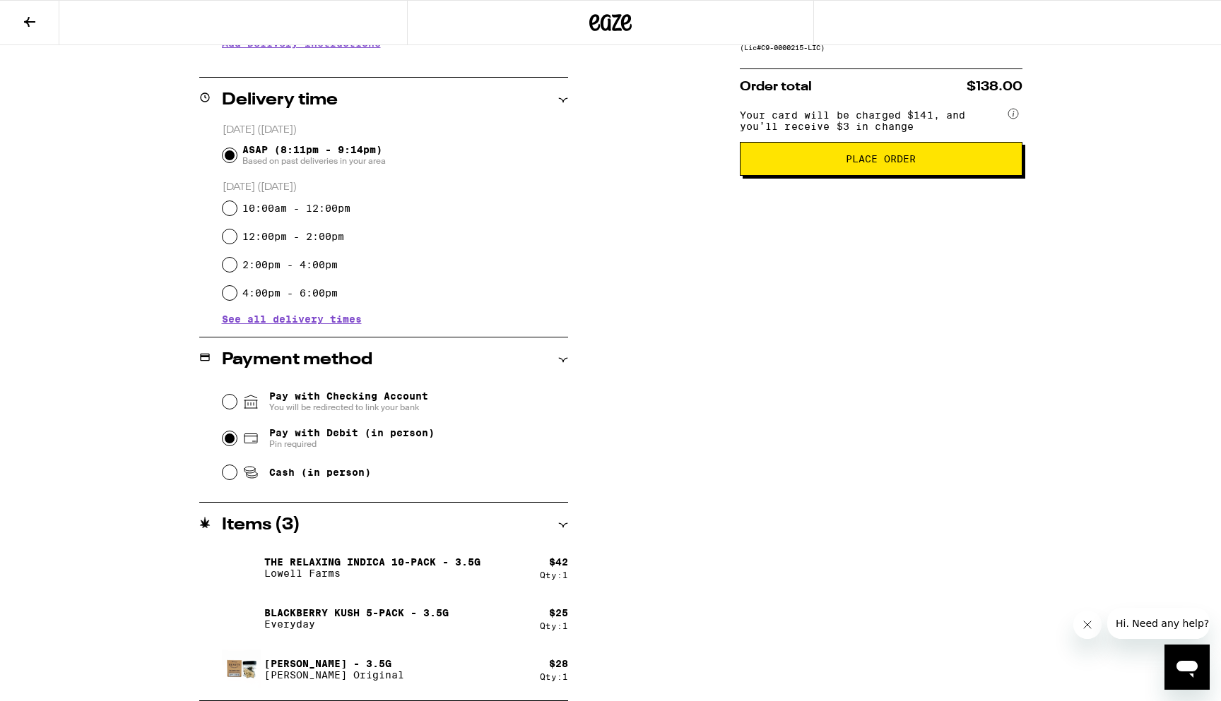
click at [805, 268] on div "Subtotal $95.00 Delivery $5.00 Free delivery for $75+ orders! Taxes & Fees More…" at bounding box center [881, 278] width 283 height 846
click at [891, 164] on span "Place Order" at bounding box center [880, 159] width 70 height 10
